Goal: Entertainment & Leisure: Browse casually

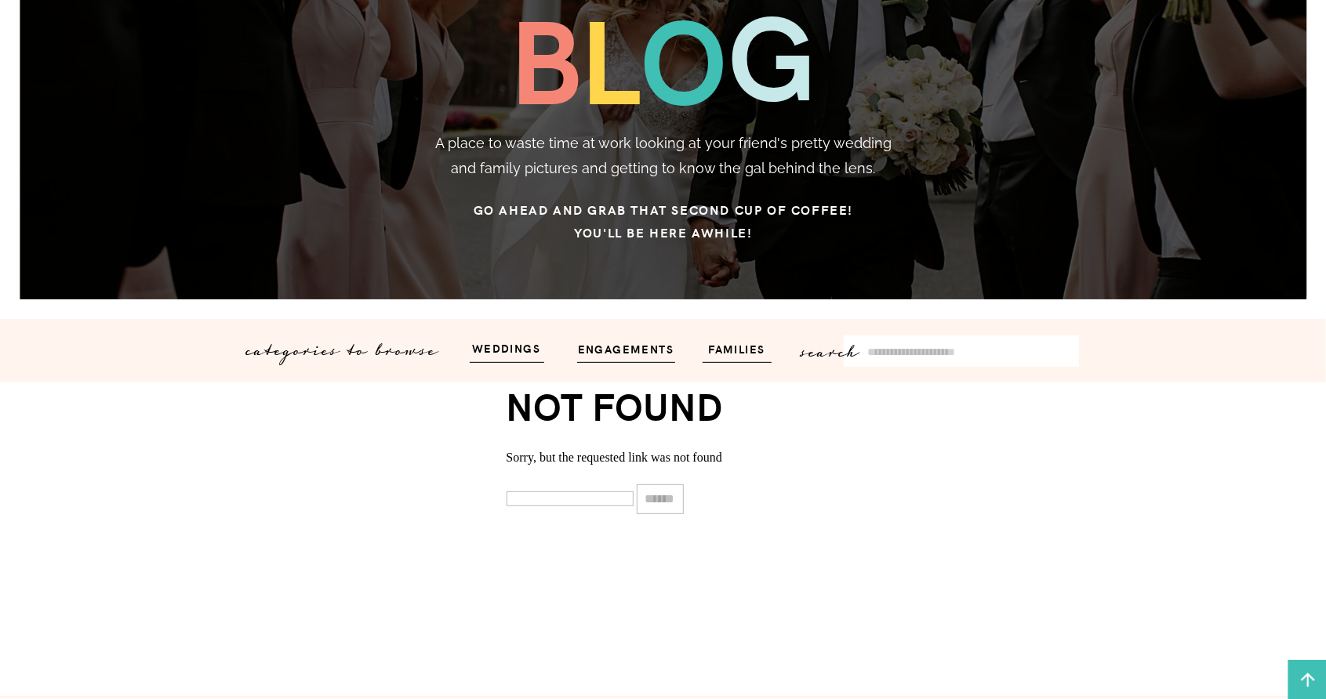
scroll to position [235, 0]
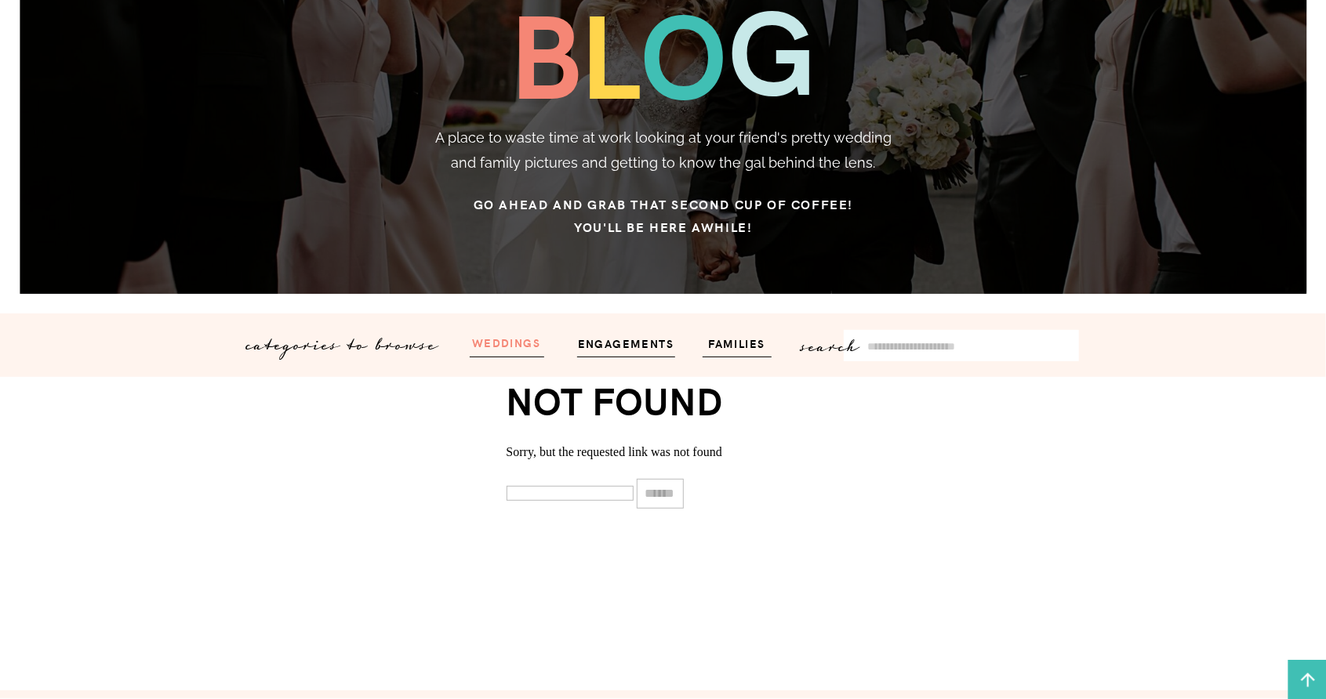
click at [494, 348] on h3 "weddings" at bounding box center [506, 342] width 94 height 18
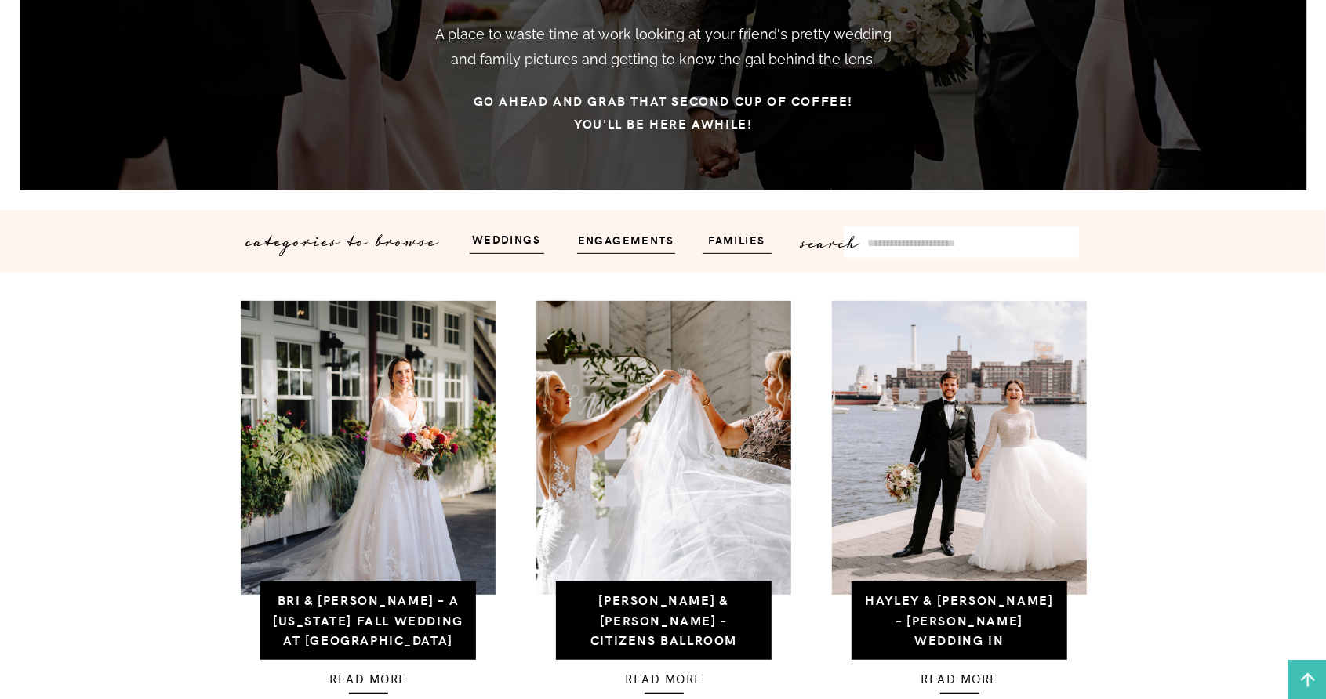
scroll to position [392, 0]
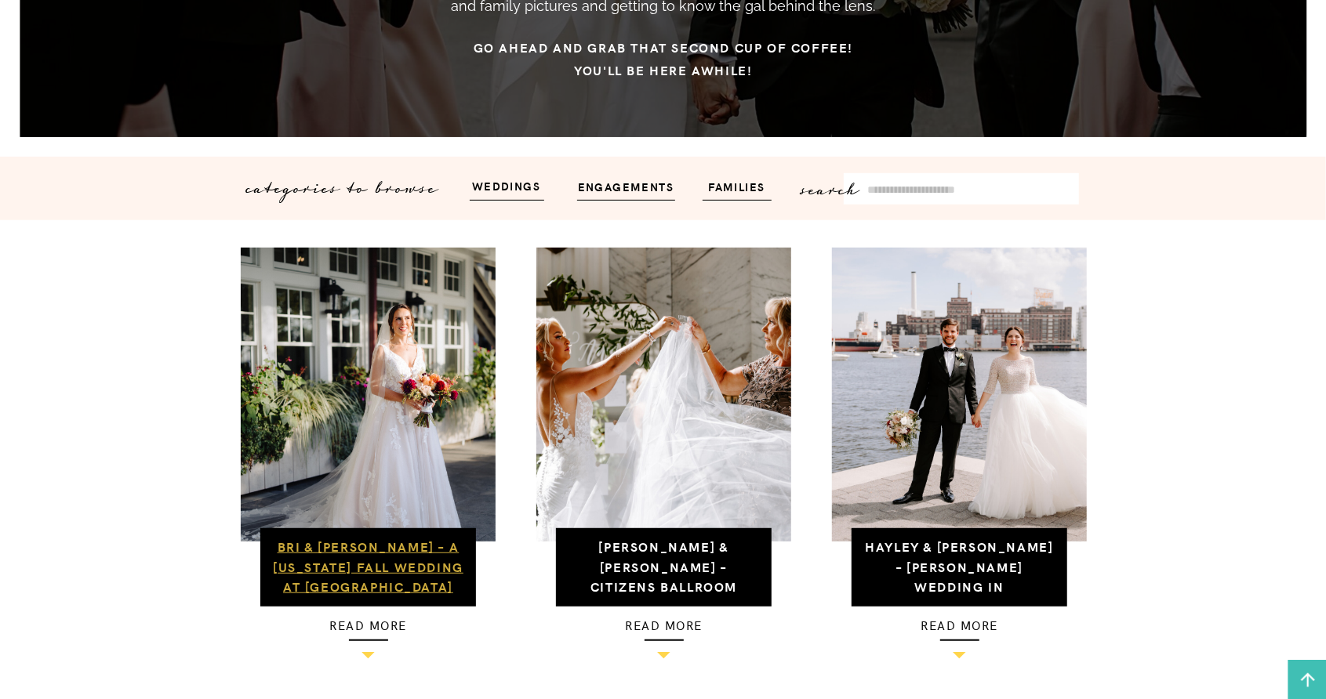
click at [325, 563] on link "Bri & [PERSON_NAME] – A [US_STATE] Fall Wedding at [GEOGRAPHIC_DATA]" at bounding box center [368, 566] width 191 height 57
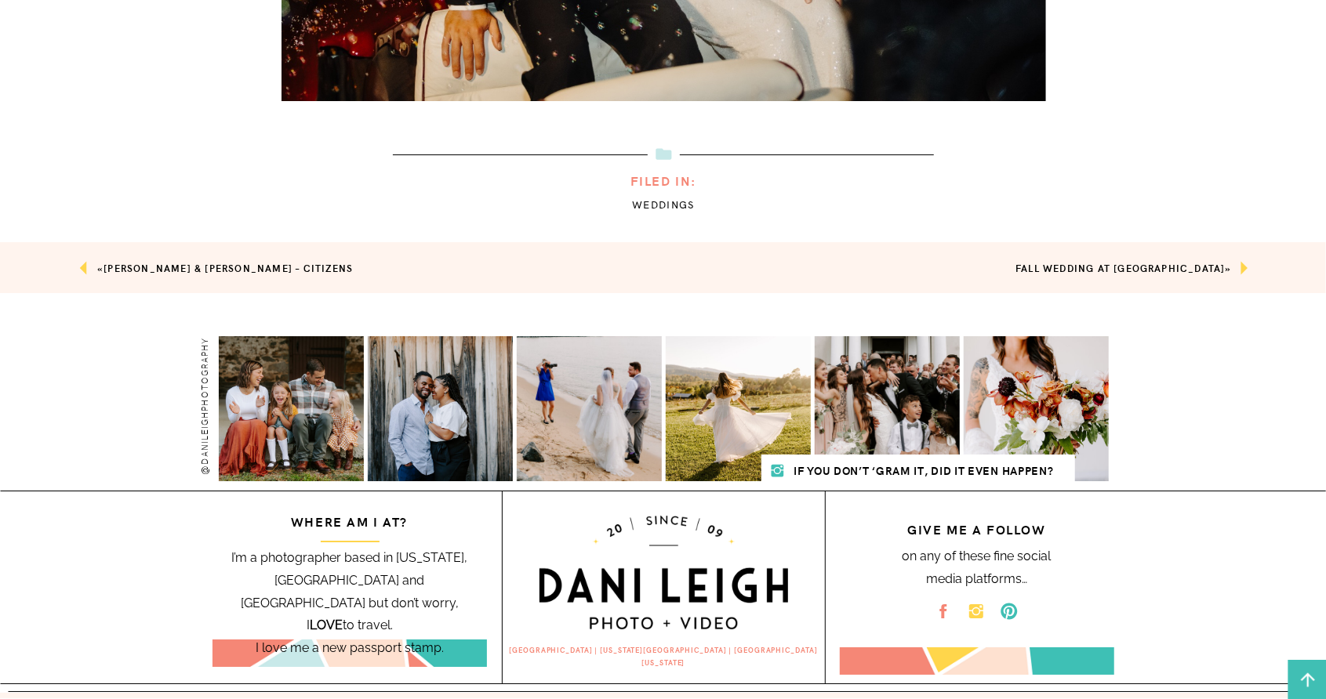
scroll to position [11447, 0]
